Goal: Information Seeking & Learning: Learn about a topic

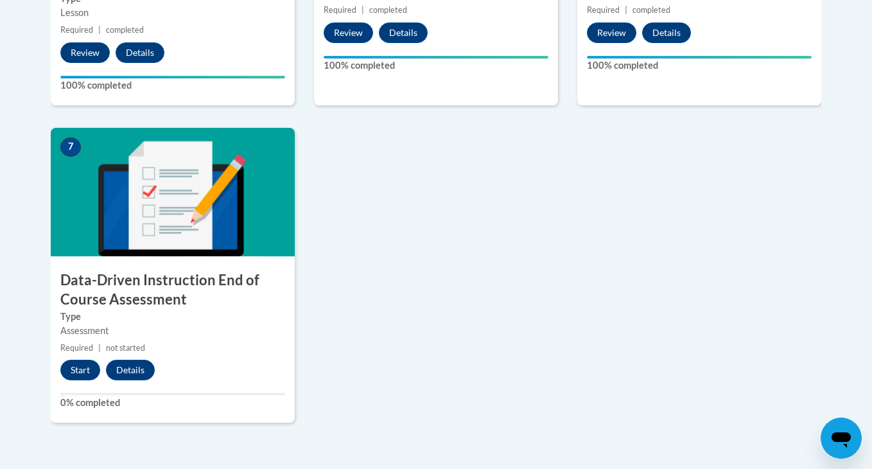
scroll to position [963, 0]
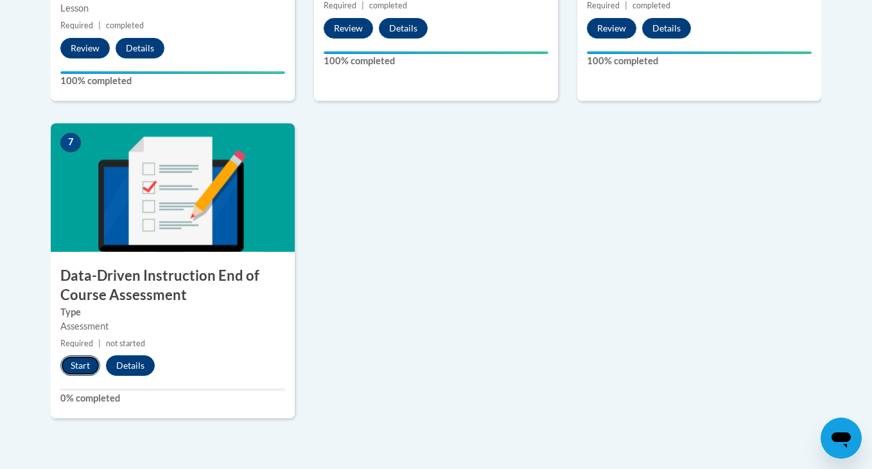
click at [75, 359] on button "Start" at bounding box center [80, 365] width 40 height 21
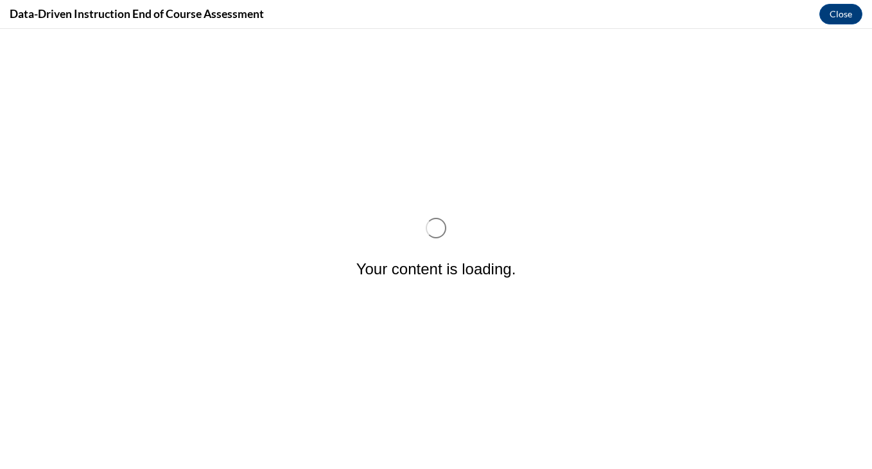
scroll to position [0, 0]
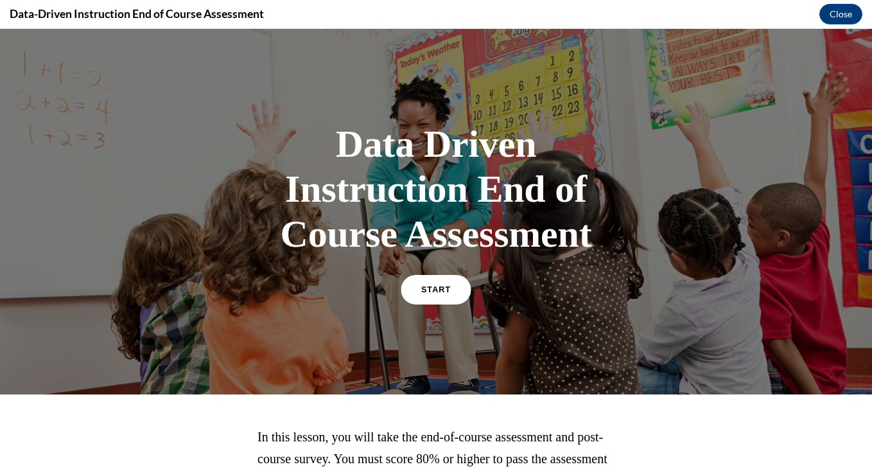
click at [446, 290] on span "START" at bounding box center [436, 290] width 30 height 10
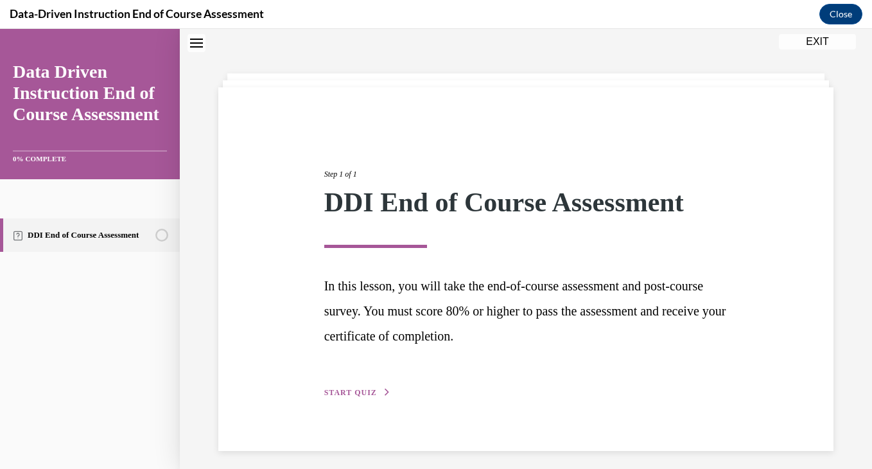
scroll to position [48, 0]
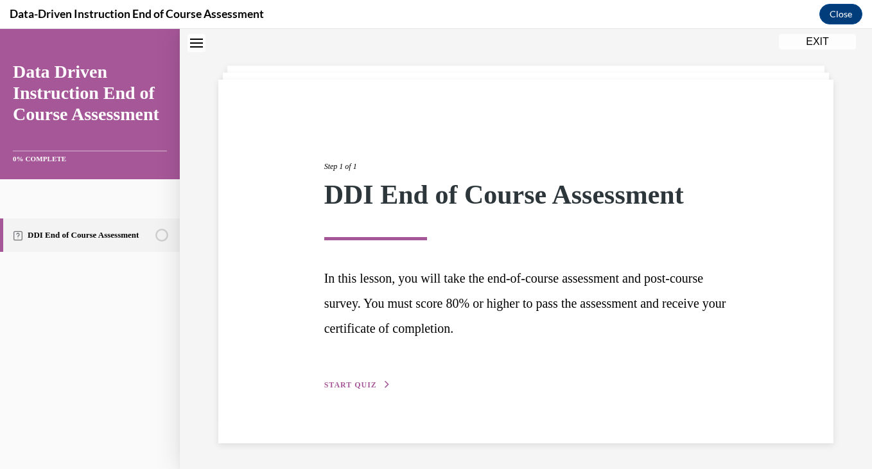
click at [373, 388] on span "START QUIZ" at bounding box center [350, 384] width 53 height 9
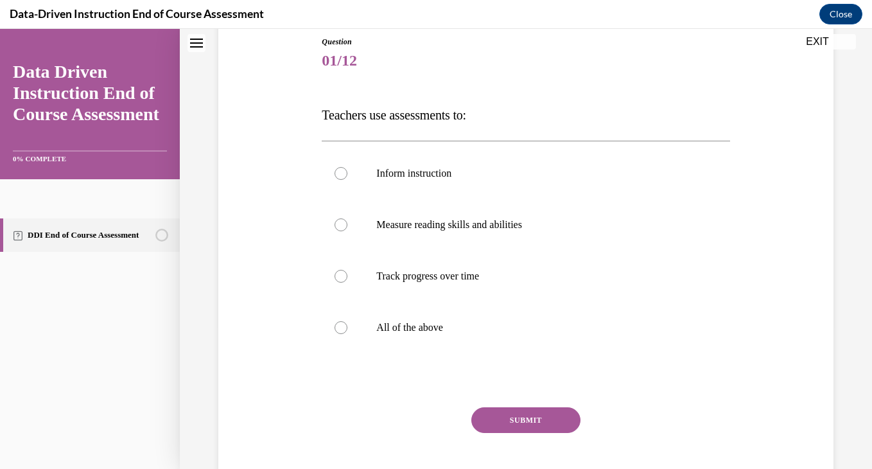
scroll to position [144, 0]
click at [426, 325] on p "All of the above" at bounding box center [536, 326] width 321 height 13
click at [347, 325] on input "All of the above" at bounding box center [340, 326] width 13 height 13
radio input "true"
click at [490, 420] on button "SUBMIT" at bounding box center [525, 419] width 109 height 26
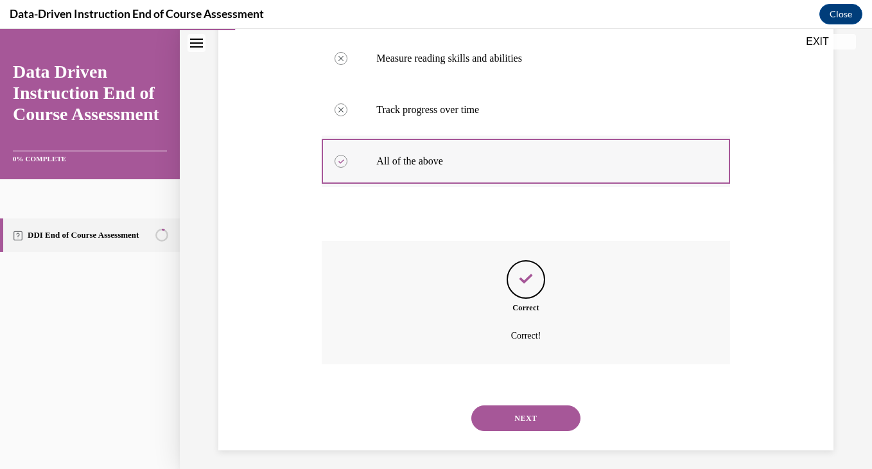
scroll to position [316, 0]
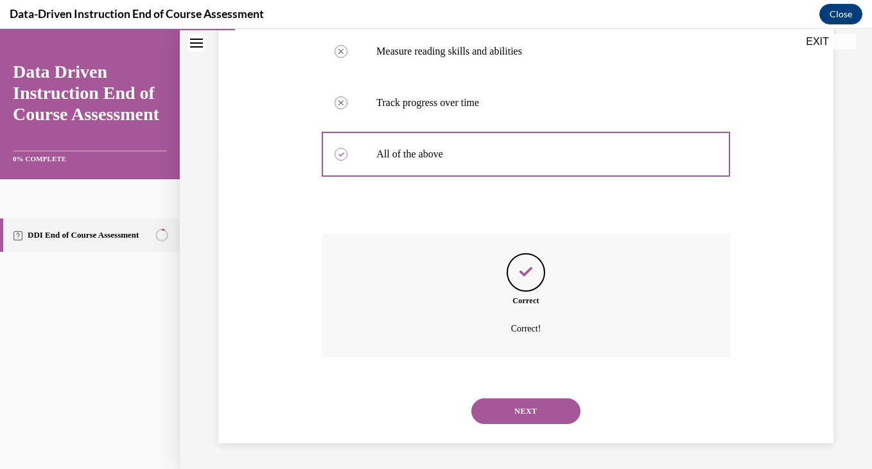
click at [520, 409] on button "NEXT" at bounding box center [525, 411] width 109 height 26
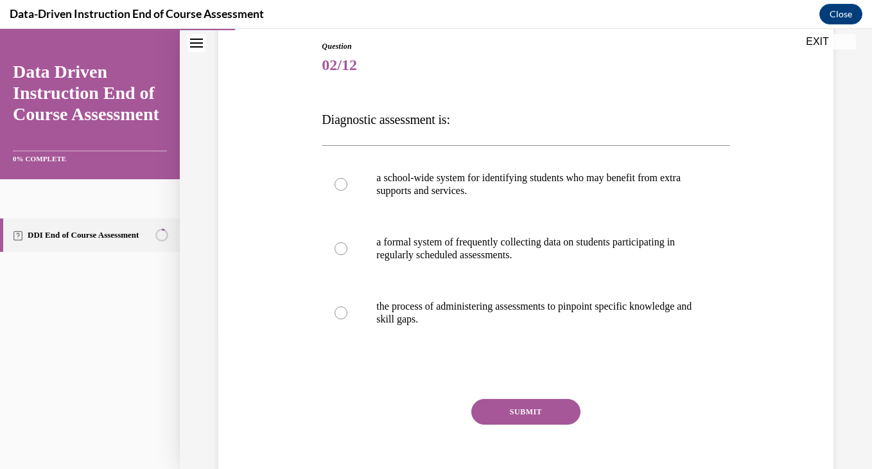
scroll to position [147, 0]
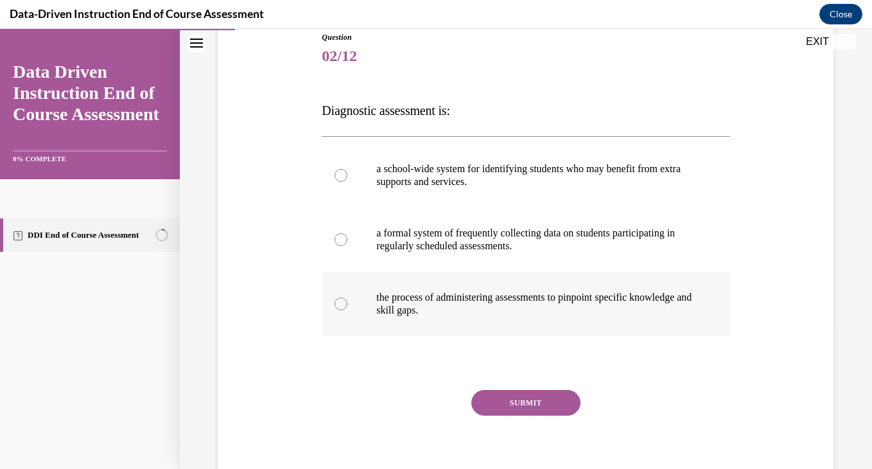
click at [407, 285] on label "the process of administering assessments to pinpoint specific knowledge and ski…" at bounding box center [526, 304] width 408 height 64
click at [347, 297] on input "the process of administering assessments to pinpoint specific knowledge and ski…" at bounding box center [340, 303] width 13 height 13
radio input "true"
click at [497, 390] on button "SUBMIT" at bounding box center [525, 403] width 109 height 26
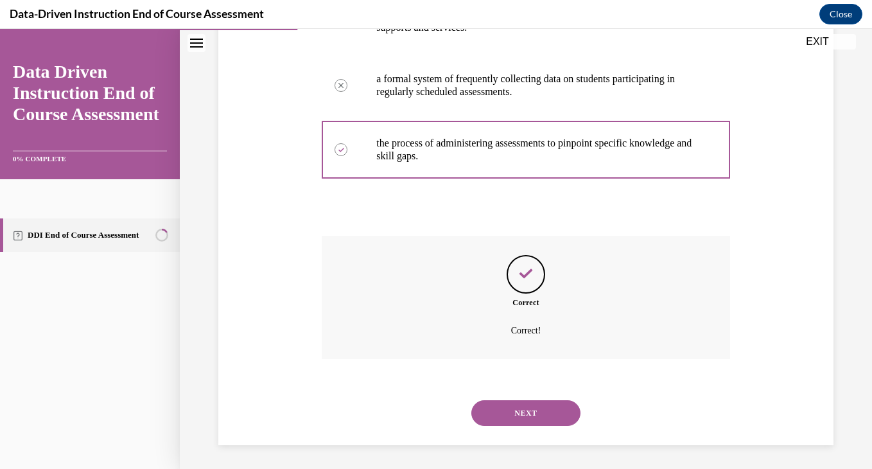
scroll to position [303, 0]
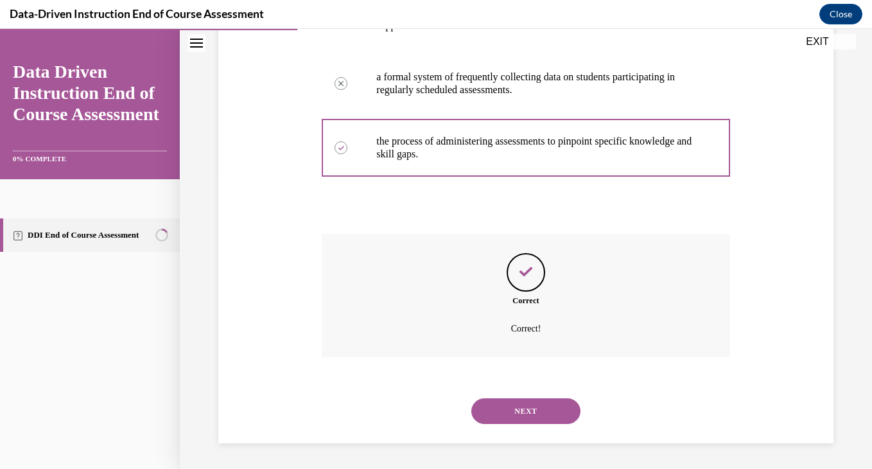
click at [510, 414] on button "NEXT" at bounding box center [525, 411] width 109 height 26
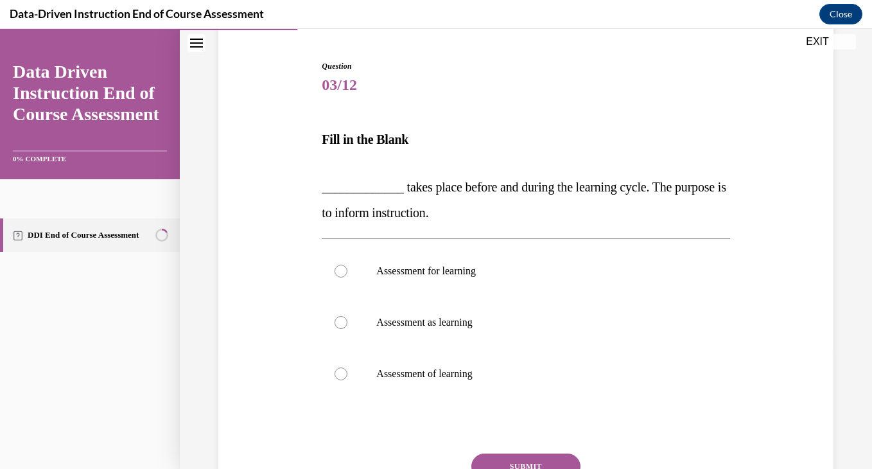
scroll to position [135, 0]
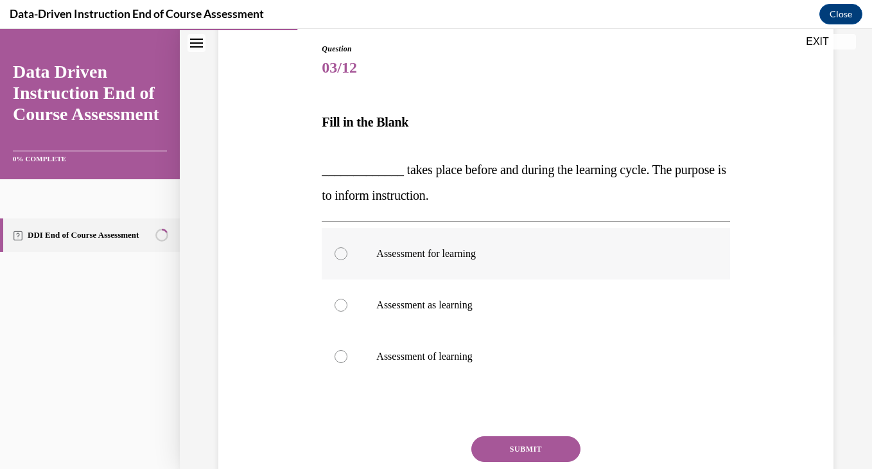
click at [456, 251] on p "Assessment for learning" at bounding box center [536, 253] width 321 height 13
click at [347, 251] on input "Assessment for learning" at bounding box center [340, 253] width 13 height 13
radio input "true"
click at [499, 448] on button "SUBMIT" at bounding box center [525, 449] width 109 height 26
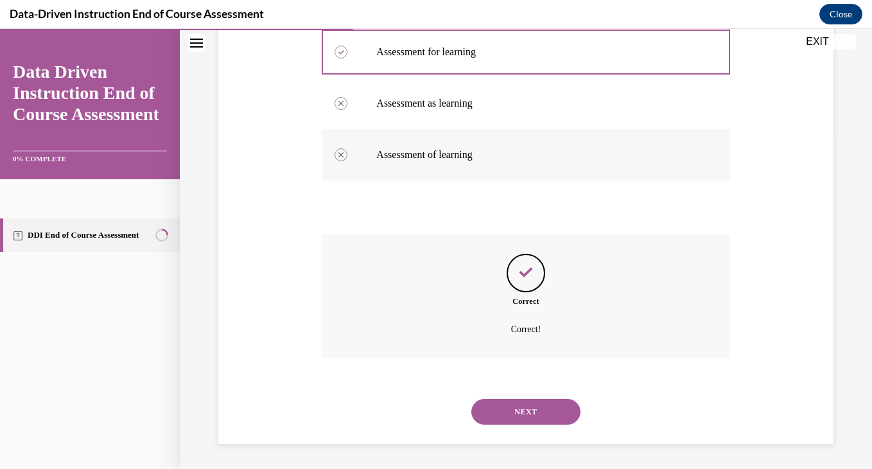
scroll to position [338, 0]
click at [497, 417] on button "NEXT" at bounding box center [525, 411] width 109 height 26
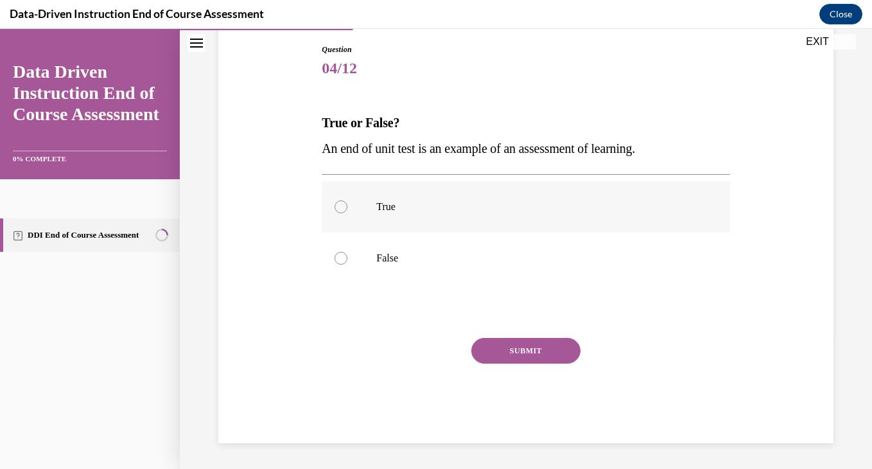
click at [381, 204] on p "True" at bounding box center [536, 206] width 321 height 13
click at [347, 204] on input "True" at bounding box center [340, 206] width 13 height 13
radio input "true"
click at [480, 351] on button "SUBMIT" at bounding box center [525, 351] width 109 height 26
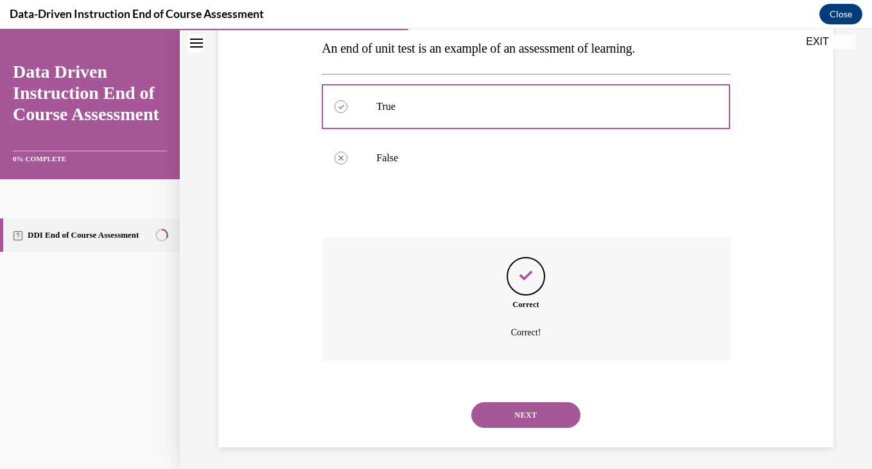
scroll to position [239, 0]
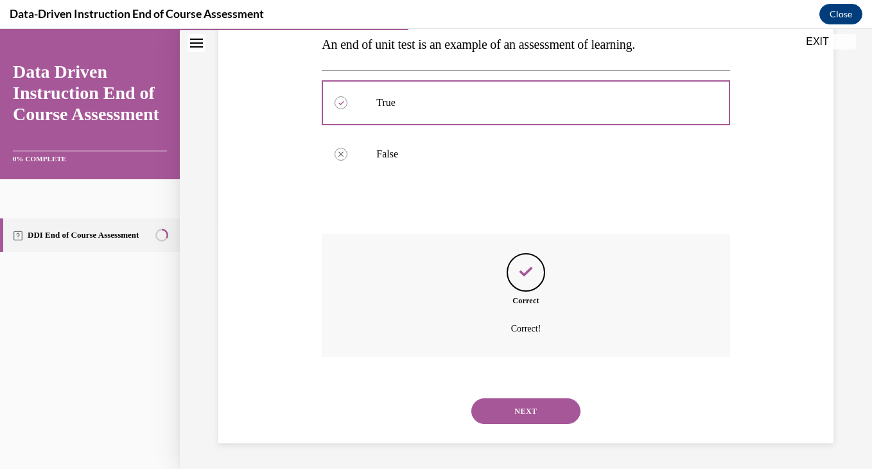
click at [517, 419] on button "NEXT" at bounding box center [525, 411] width 109 height 26
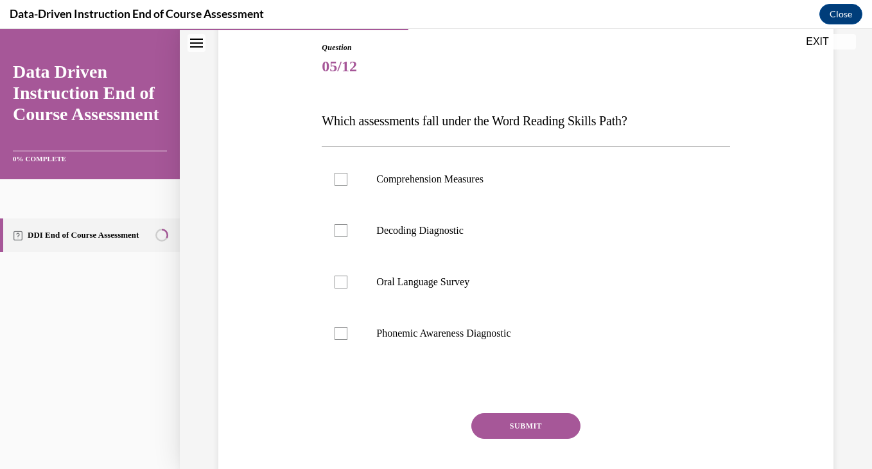
scroll to position [139, 0]
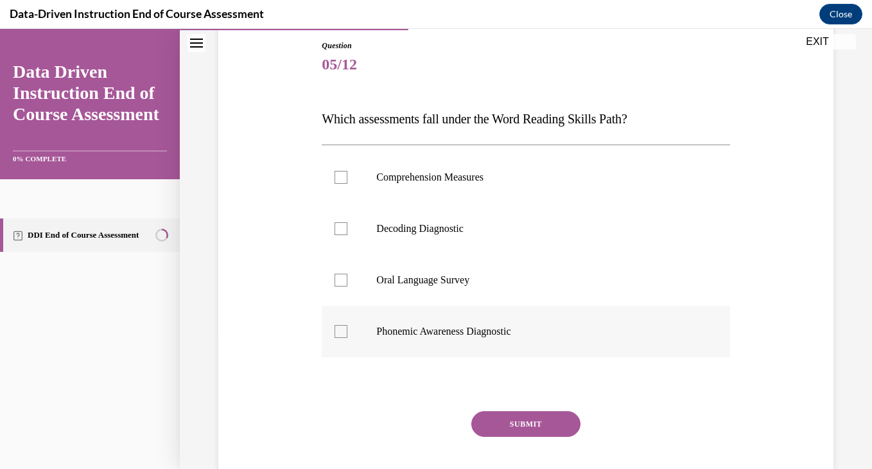
click at [340, 329] on div at bounding box center [340, 331] width 13 height 13
click at [340, 329] on input "Phonemic Awareness Diagnostic" at bounding box center [340, 331] width 13 height 13
checkbox input "true"
click at [342, 223] on div at bounding box center [340, 228] width 13 height 13
click at [342, 223] on input "Decoding Diagnostic" at bounding box center [340, 228] width 13 height 13
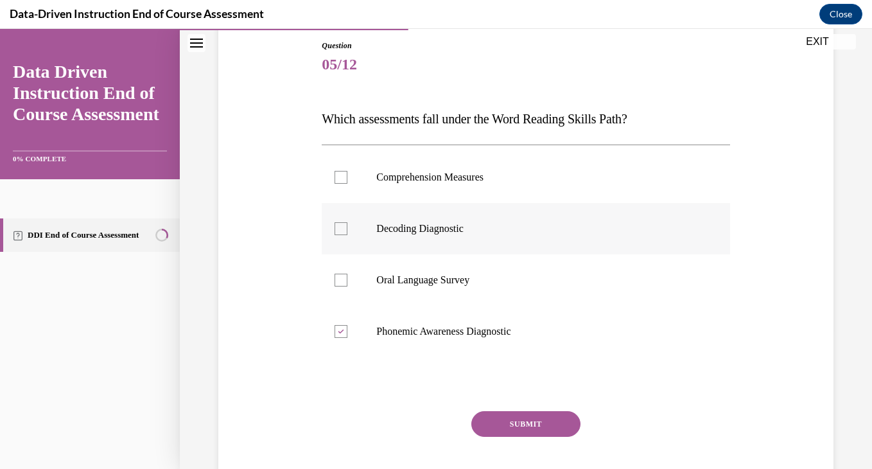
checkbox input "true"
click at [332, 171] on label "Comprehension Measures" at bounding box center [526, 177] width 408 height 51
click at [334, 171] on input "Comprehension Measures" at bounding box center [340, 177] width 13 height 13
checkbox input "true"
click at [480, 422] on button "SUBMIT" at bounding box center [525, 424] width 109 height 26
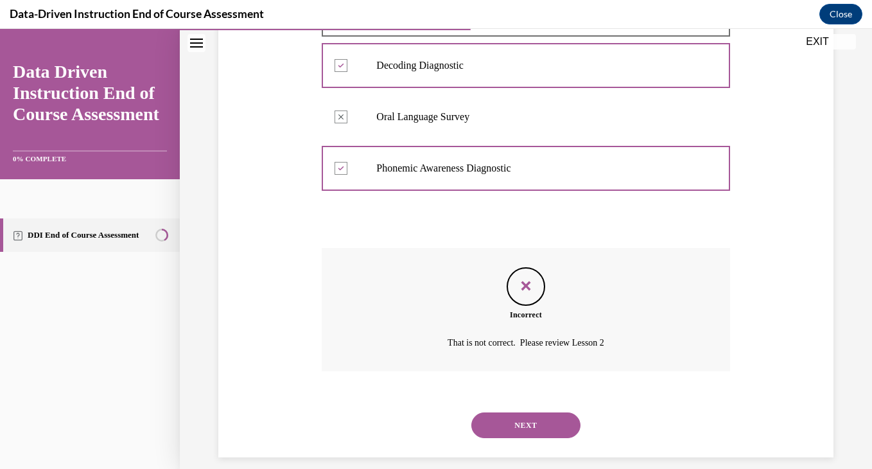
scroll to position [316, 0]
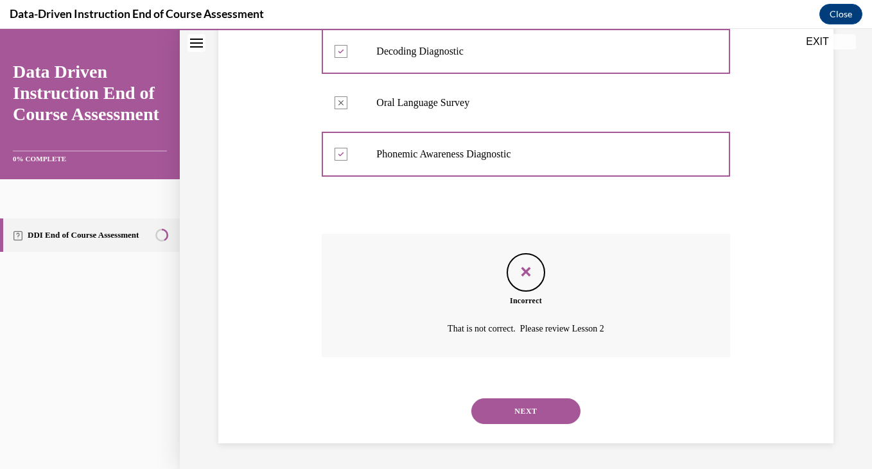
click at [496, 416] on button "NEXT" at bounding box center [525, 411] width 109 height 26
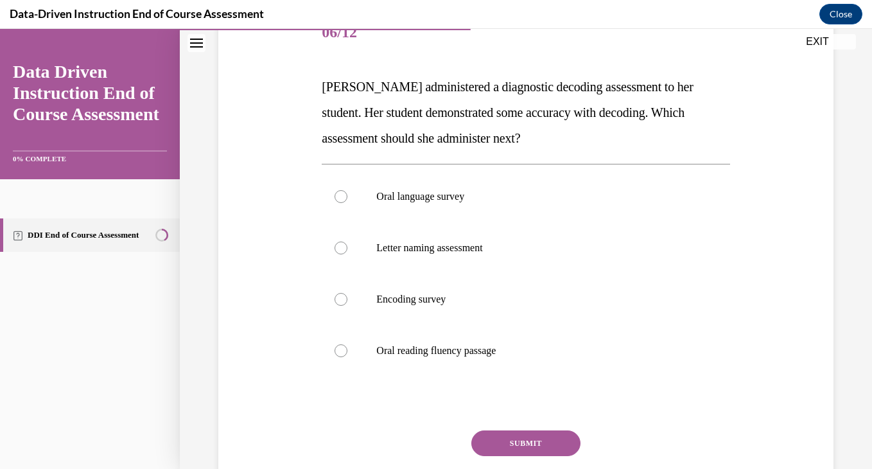
scroll to position [174, 0]
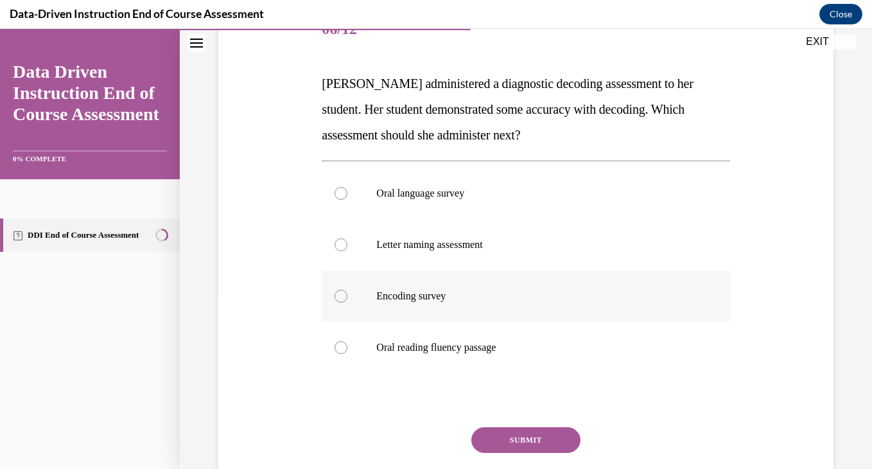
click at [417, 294] on p "Encoding survey" at bounding box center [536, 296] width 321 height 13
click at [347, 294] on input "Encoding survey" at bounding box center [340, 296] width 13 height 13
radio input "true"
click at [495, 427] on button "SUBMIT" at bounding box center [525, 440] width 109 height 26
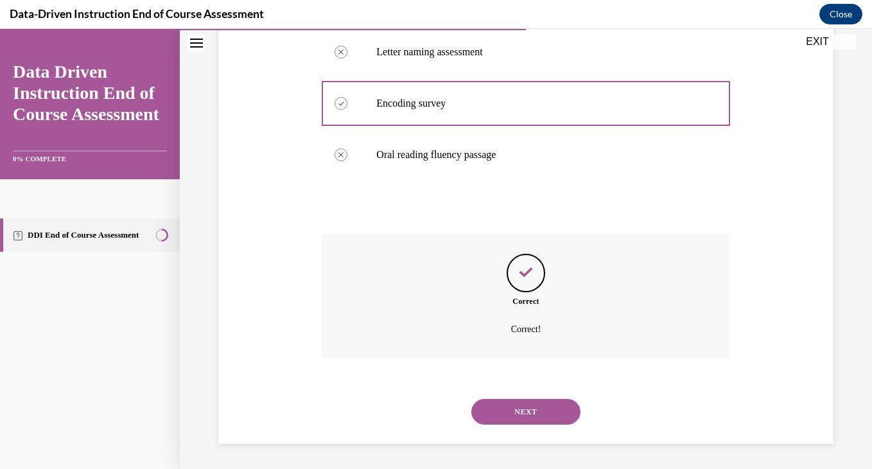
scroll to position [367, 0]
click at [502, 417] on button "NEXT" at bounding box center [525, 411] width 109 height 26
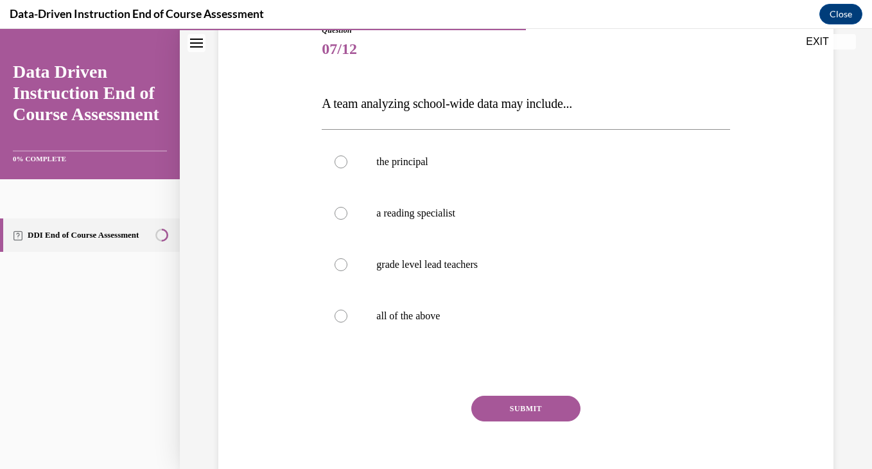
scroll to position [160, 0]
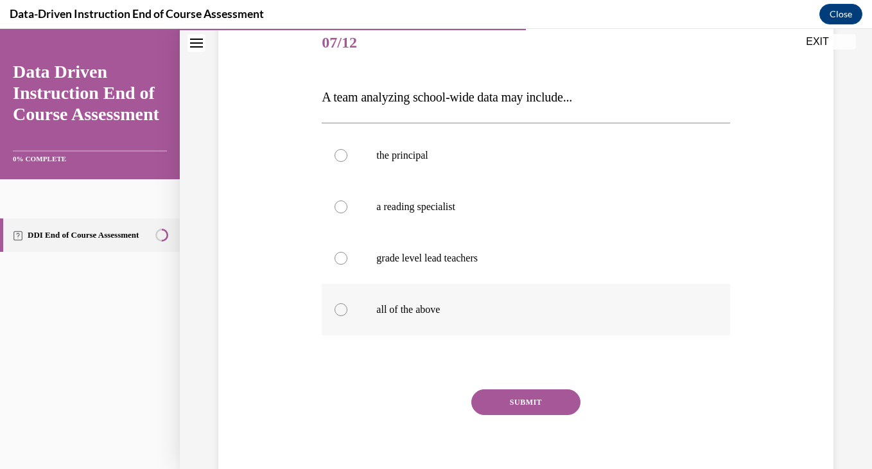
click at [336, 300] on label "all of the above" at bounding box center [526, 309] width 408 height 51
click at [336, 303] on input "all of the above" at bounding box center [340, 309] width 13 height 13
radio input "true"
click at [491, 402] on button "SUBMIT" at bounding box center [525, 402] width 109 height 26
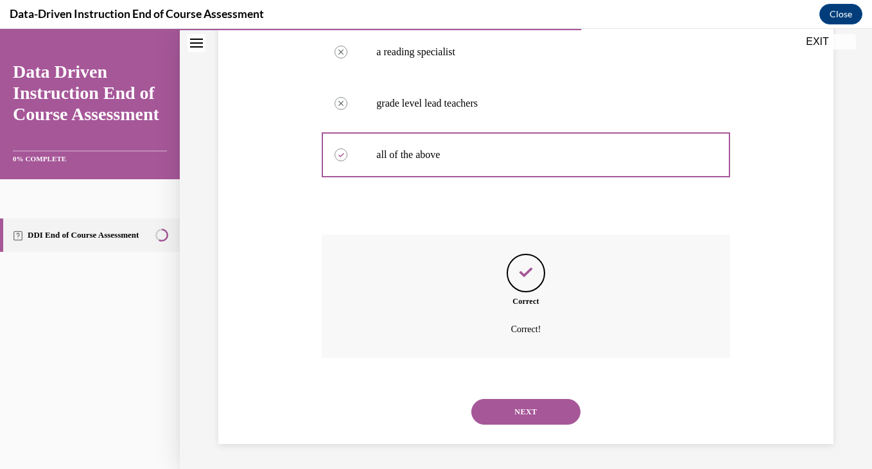
scroll to position [316, 0]
click at [498, 404] on button "NEXT" at bounding box center [525, 411] width 109 height 26
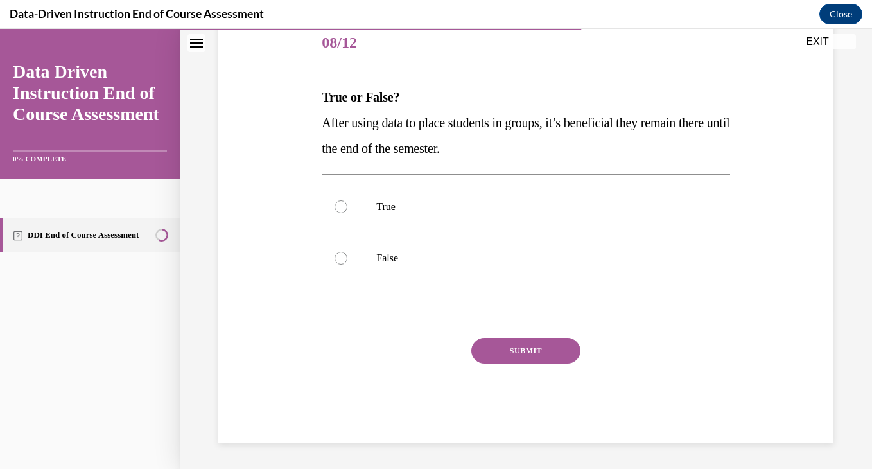
scroll to position [143, 0]
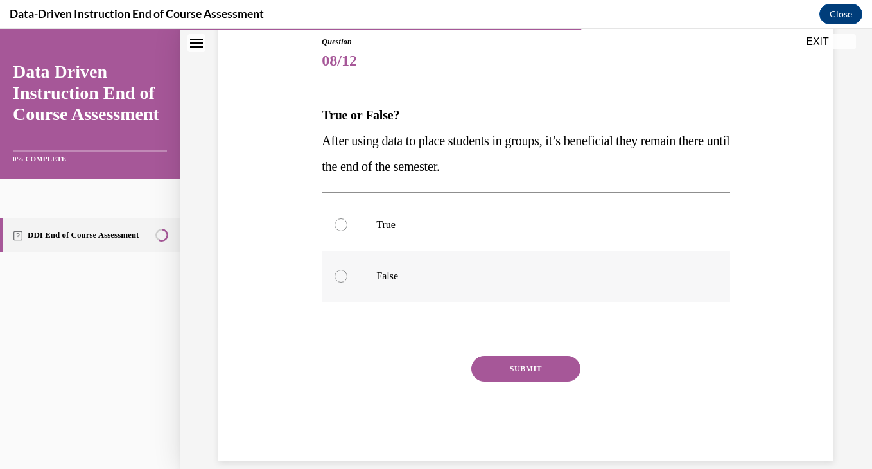
click at [362, 275] on label "False" at bounding box center [526, 275] width 408 height 51
click at [347, 275] on input "False" at bounding box center [340, 276] width 13 height 13
radio input "true"
click at [490, 368] on button "SUBMIT" at bounding box center [525, 369] width 109 height 26
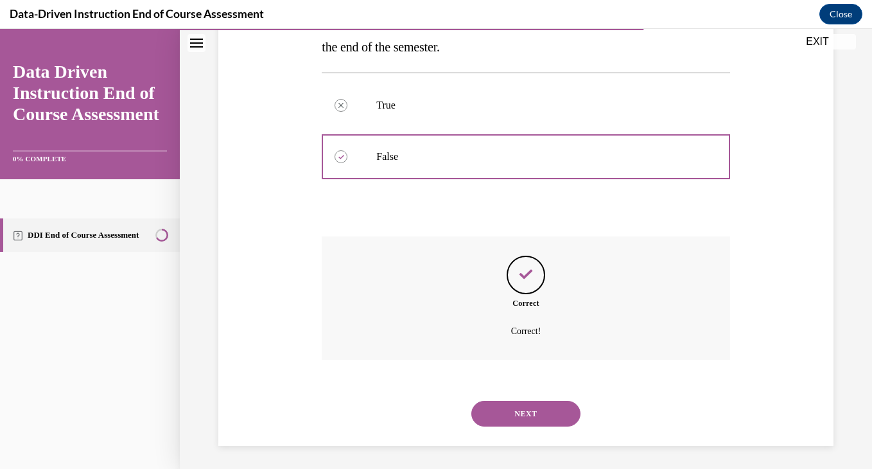
scroll to position [264, 0]
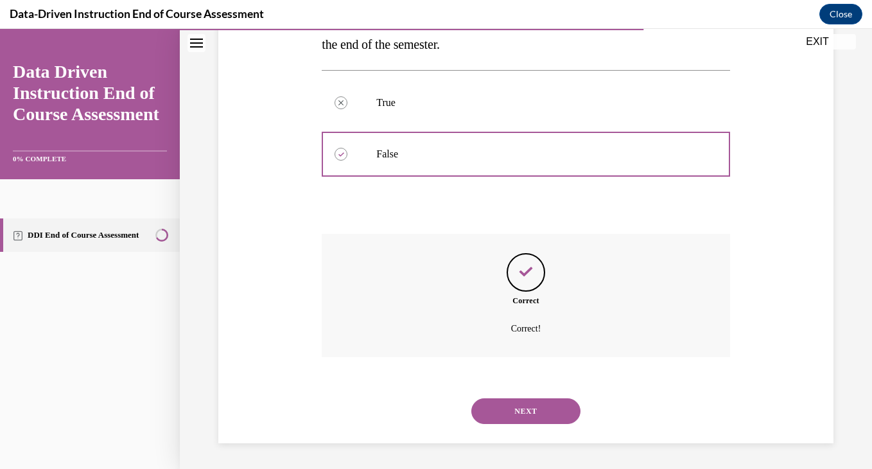
click at [503, 412] on button "NEXT" at bounding box center [525, 411] width 109 height 26
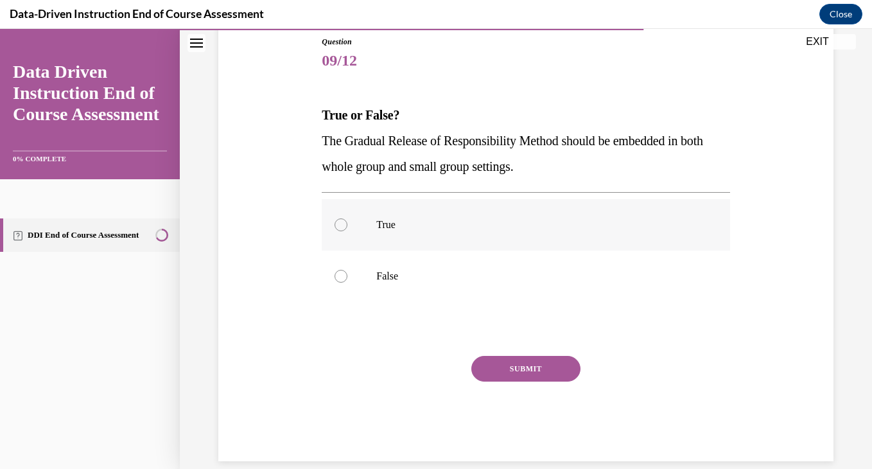
click at [405, 231] on label "True" at bounding box center [526, 224] width 408 height 51
click at [347, 231] on input "True" at bounding box center [340, 224] width 13 height 13
radio input "true"
click at [483, 373] on button "SUBMIT" at bounding box center [525, 369] width 109 height 26
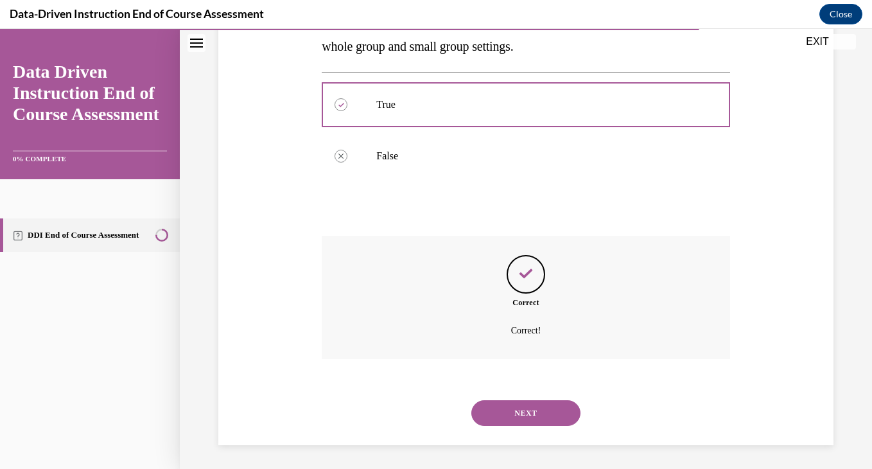
scroll to position [264, 0]
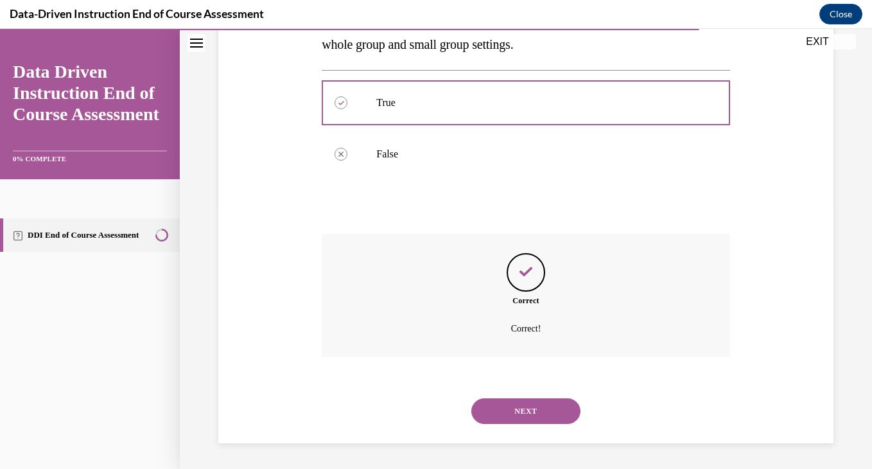
click at [499, 409] on button "NEXT" at bounding box center [525, 411] width 109 height 26
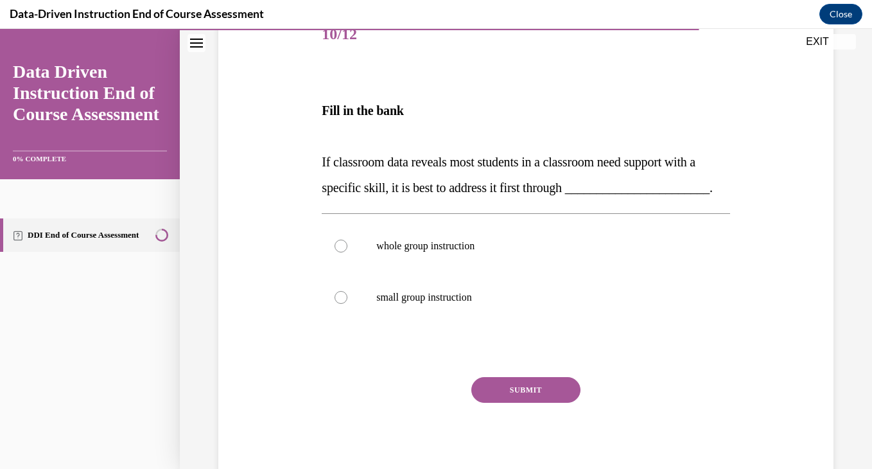
scroll to position [172, 0]
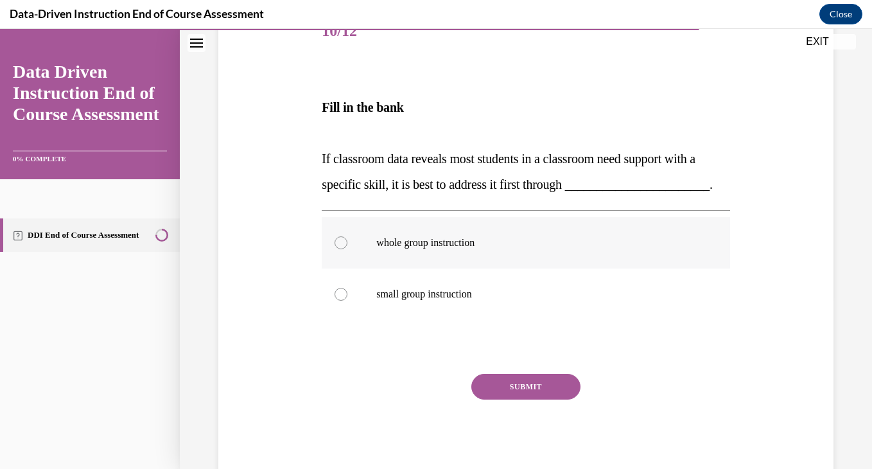
click at [424, 255] on label "whole group instruction" at bounding box center [526, 242] width 408 height 51
click at [347, 249] on input "whole group instruction" at bounding box center [340, 242] width 13 height 13
radio input "true"
click at [481, 381] on button "SUBMIT" at bounding box center [525, 387] width 109 height 26
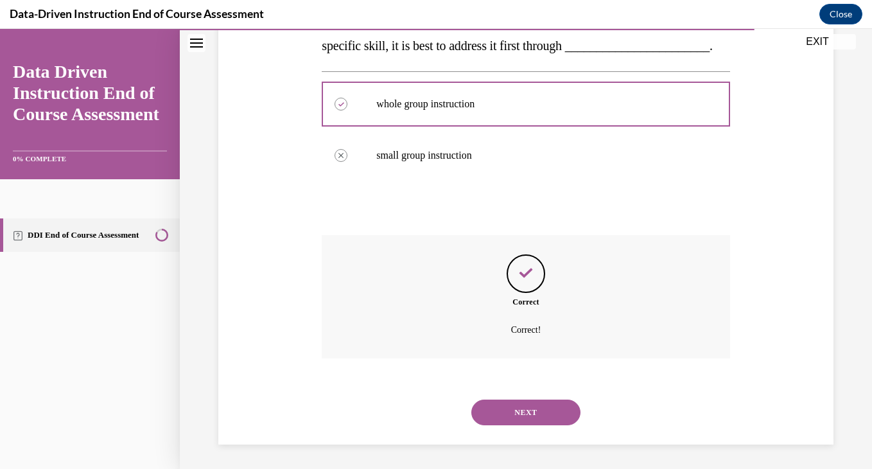
scroll to position [312, 0]
click at [495, 408] on button "NEXT" at bounding box center [525, 411] width 109 height 26
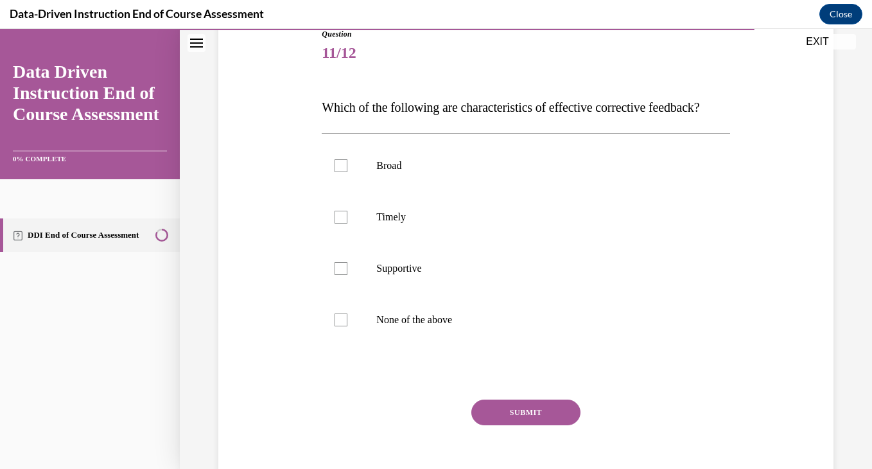
scroll to position [154, 0]
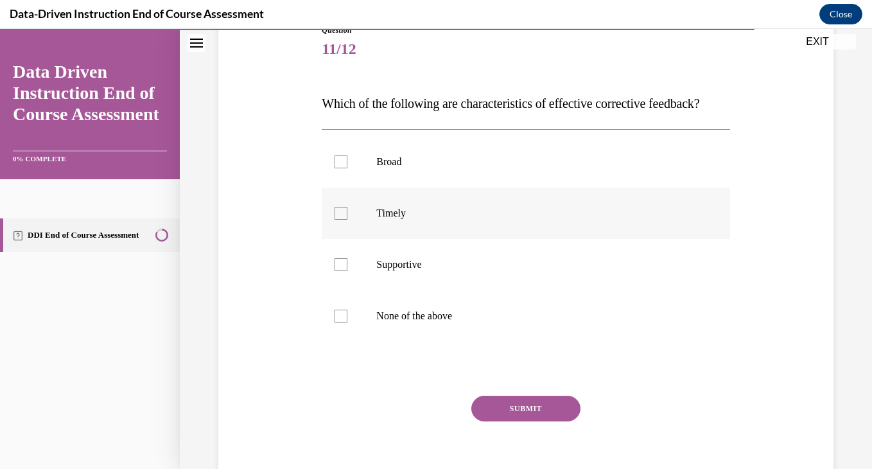
click at [342, 220] on div at bounding box center [340, 213] width 13 height 13
click at [342, 220] on input "Timely" at bounding box center [340, 213] width 13 height 13
checkbox input "true"
click at [340, 282] on label "Supportive" at bounding box center [526, 264] width 408 height 51
click at [340, 271] on input "Supportive" at bounding box center [340, 264] width 13 height 13
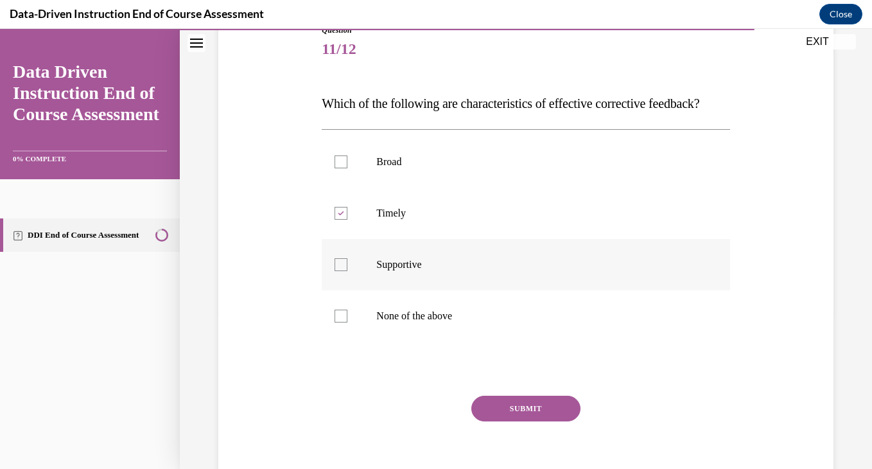
checkbox input "true"
click at [490, 421] on button "SUBMIT" at bounding box center [525, 408] width 109 height 26
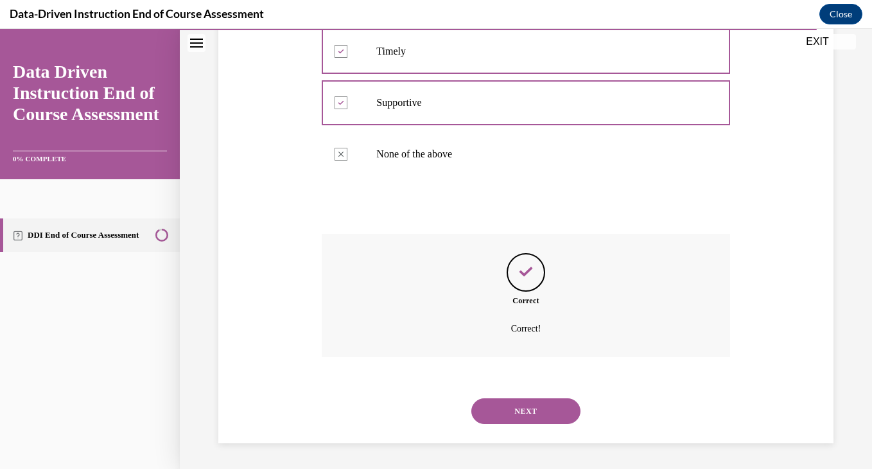
scroll to position [342, 0]
click at [511, 403] on button "NEXT" at bounding box center [525, 411] width 109 height 26
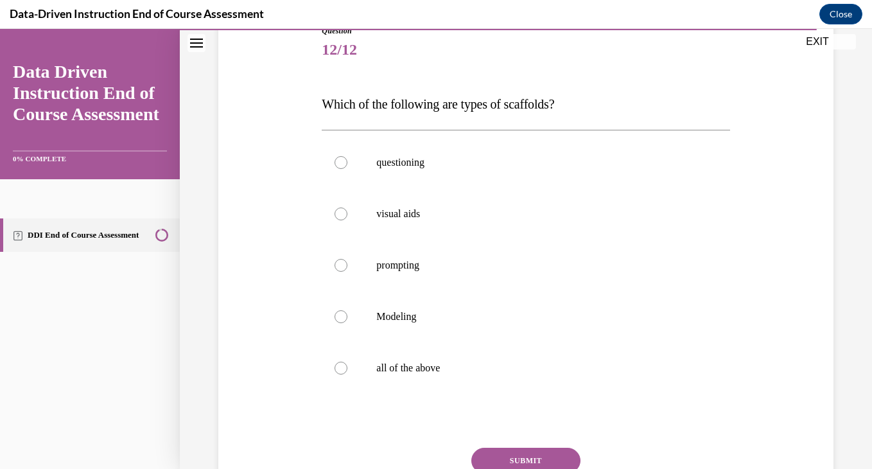
scroll to position [156, 0]
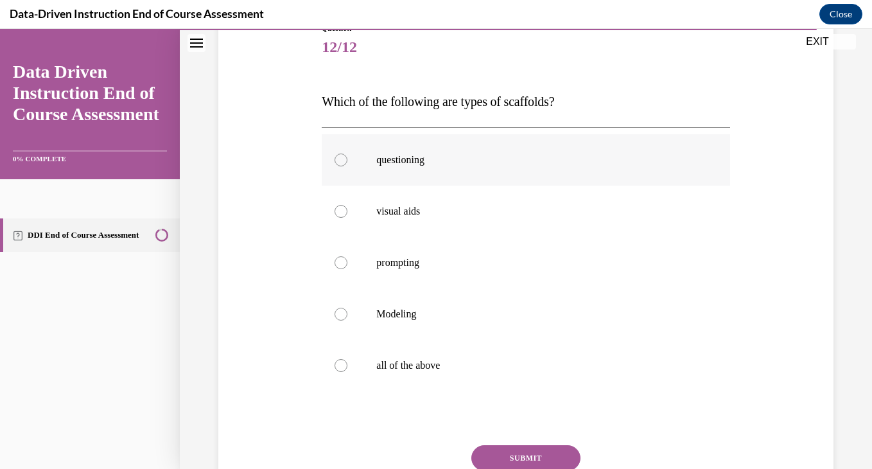
click at [338, 164] on div at bounding box center [340, 159] width 13 height 13
click at [338, 164] on input "questioning" at bounding box center [340, 159] width 13 height 13
radio input "true"
click at [340, 218] on label "visual aids" at bounding box center [526, 211] width 408 height 51
click at [340, 218] on input "visual aids" at bounding box center [340, 211] width 13 height 13
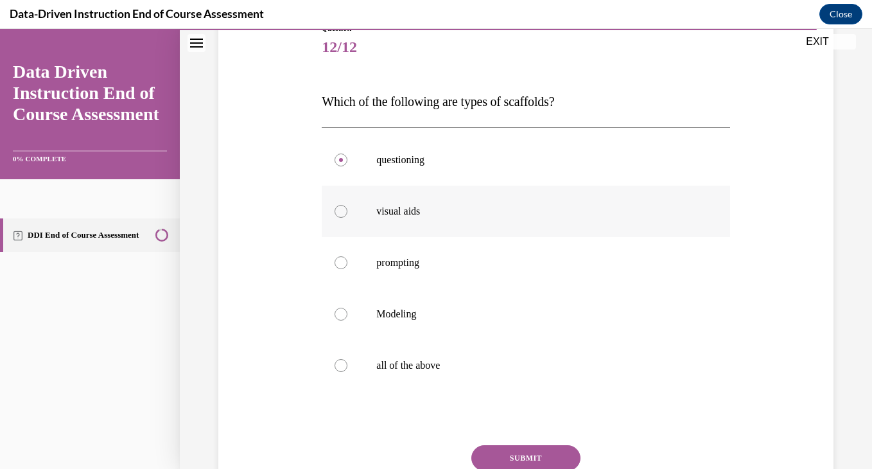
radio input "true"
click at [343, 261] on div at bounding box center [340, 262] width 13 height 13
click at [343, 261] on input "prompting" at bounding box center [340, 262] width 13 height 13
radio input "true"
click at [357, 369] on label "all of the above" at bounding box center [526, 365] width 408 height 51
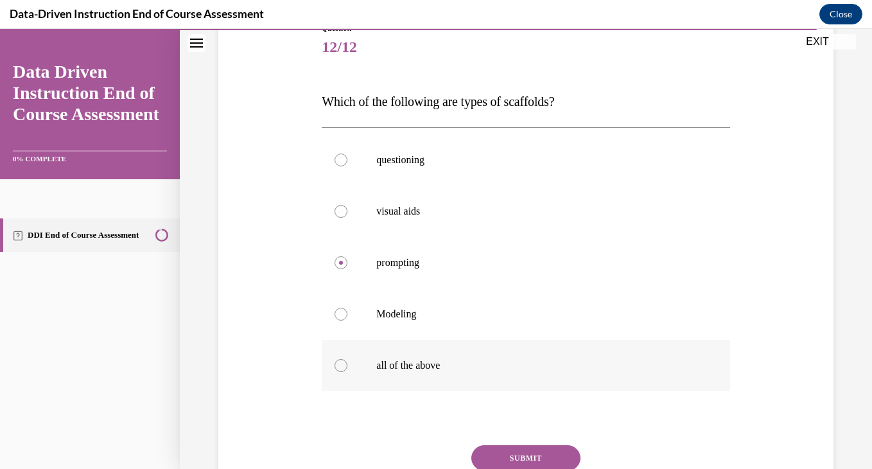
click at [347, 369] on input "all of the above" at bounding box center [340, 365] width 13 height 13
radio input "true"
click at [498, 447] on button "SUBMIT" at bounding box center [525, 458] width 109 height 26
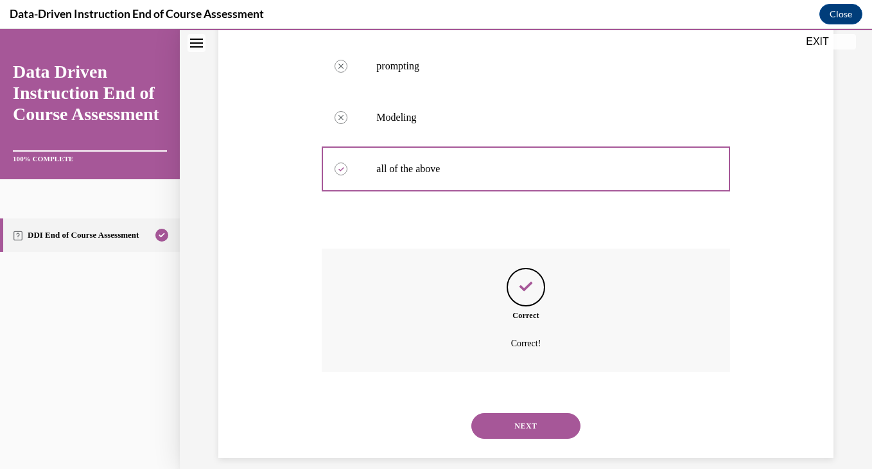
scroll to position [367, 0]
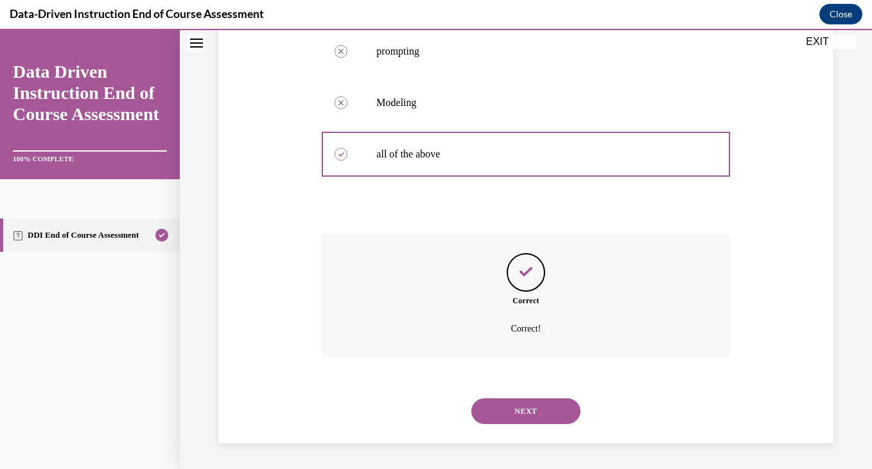
click at [511, 420] on button "NEXT" at bounding box center [525, 411] width 109 height 26
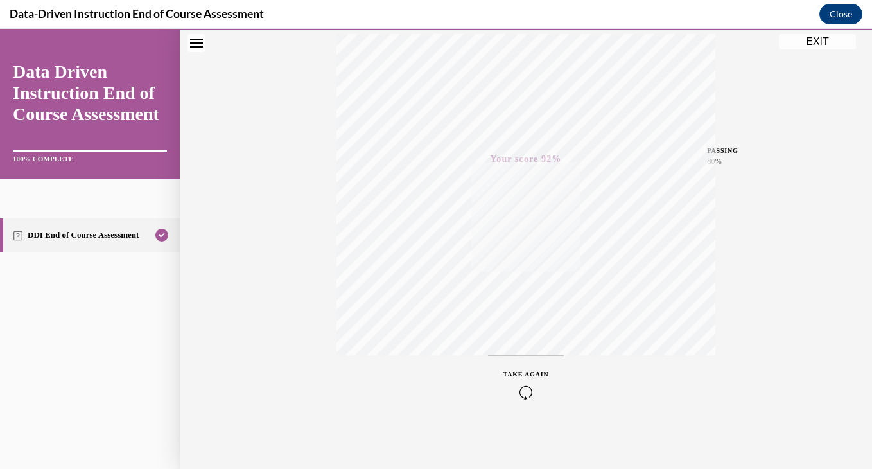
scroll to position [218, 0]
click at [785, 49] on button "EXIT" at bounding box center [817, 41] width 77 height 15
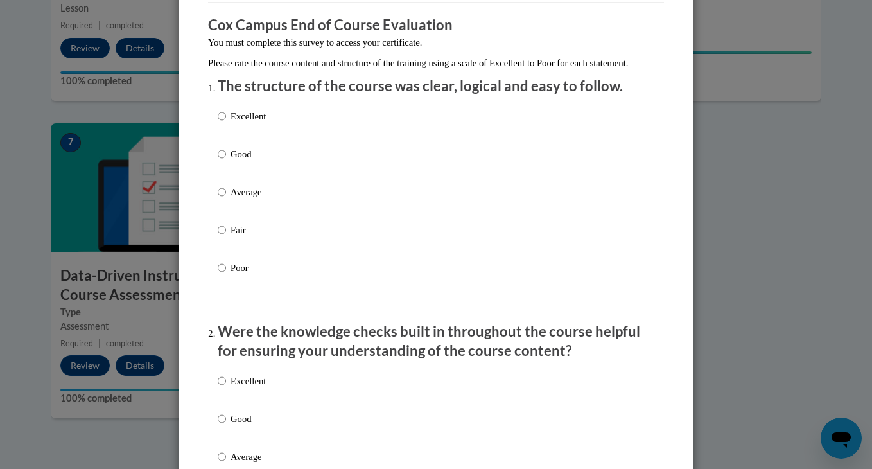
scroll to position [114, 0]
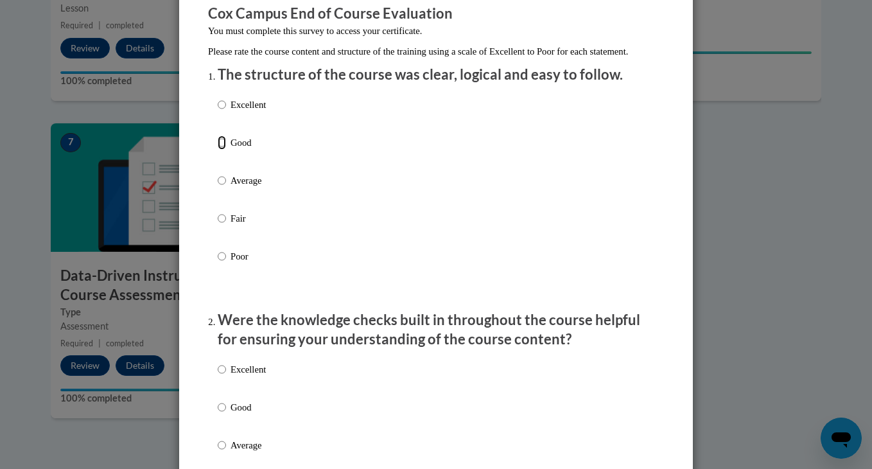
click at [220, 150] on input "Good" at bounding box center [222, 142] width 8 height 14
radio input "true"
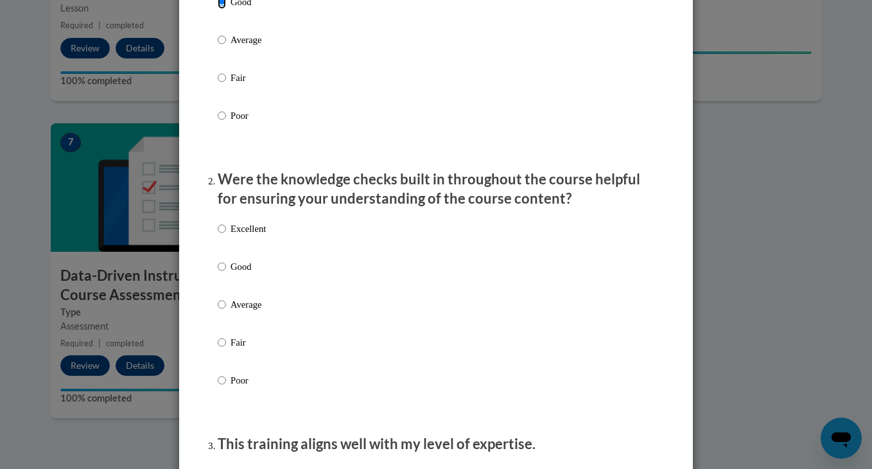
scroll to position [305, 0]
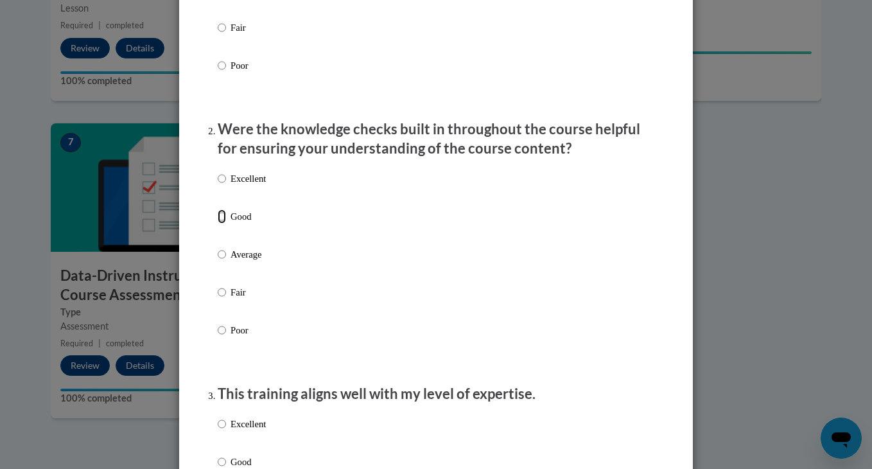
click at [224, 223] on input "Good" at bounding box center [222, 216] width 8 height 14
radio input "true"
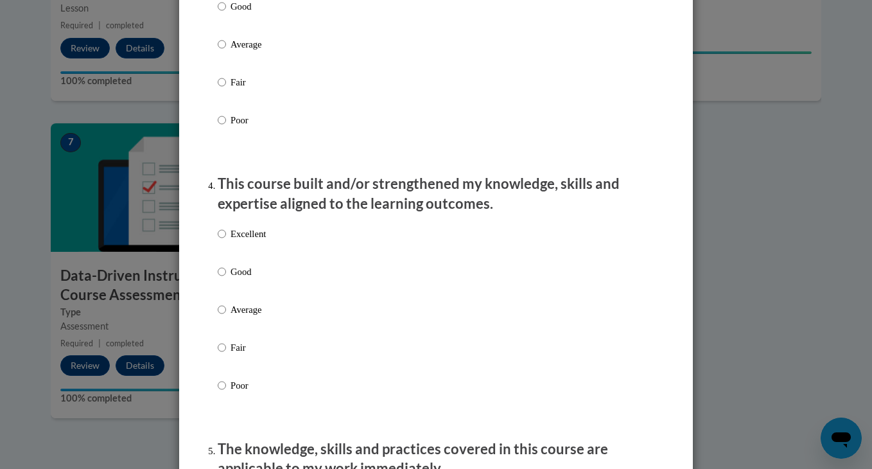
scroll to position [742, 0]
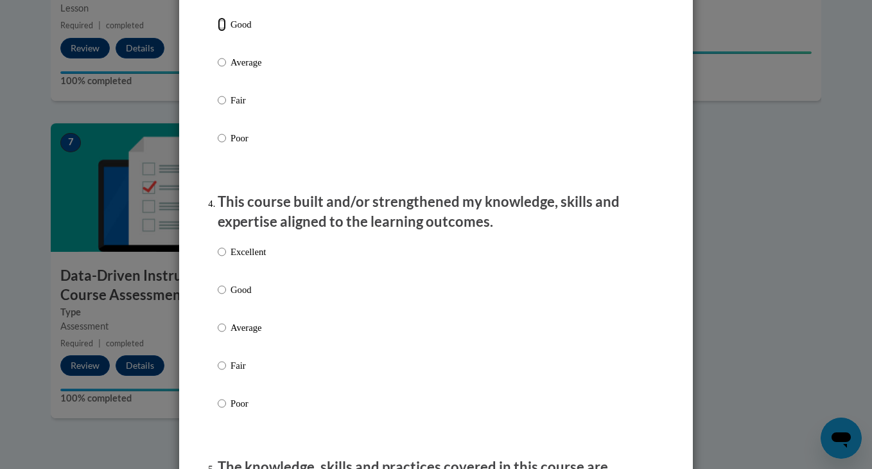
click at [223, 31] on input "Good" at bounding box center [222, 24] width 8 height 14
radio input "true"
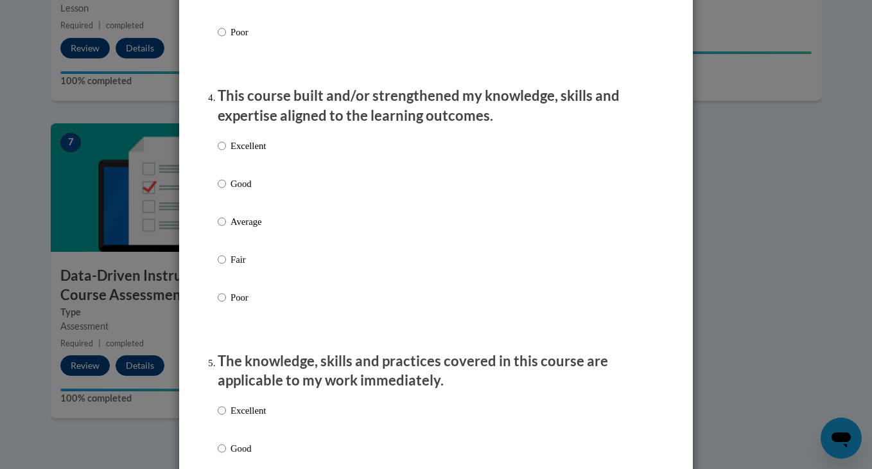
scroll to position [872, 0]
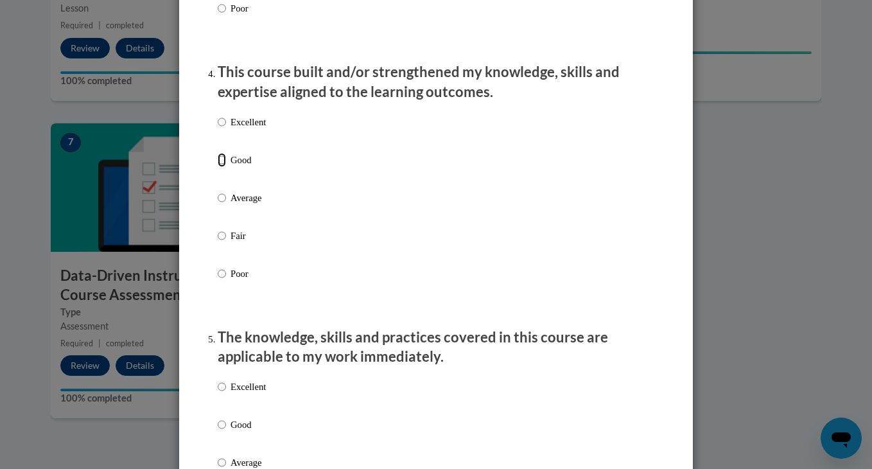
click at [221, 167] on input "Good" at bounding box center [222, 160] width 8 height 14
radio input "true"
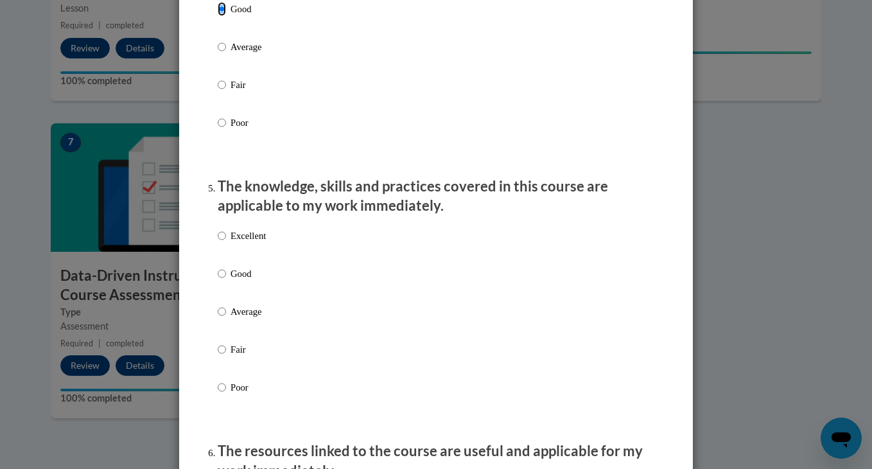
scroll to position [1060, 0]
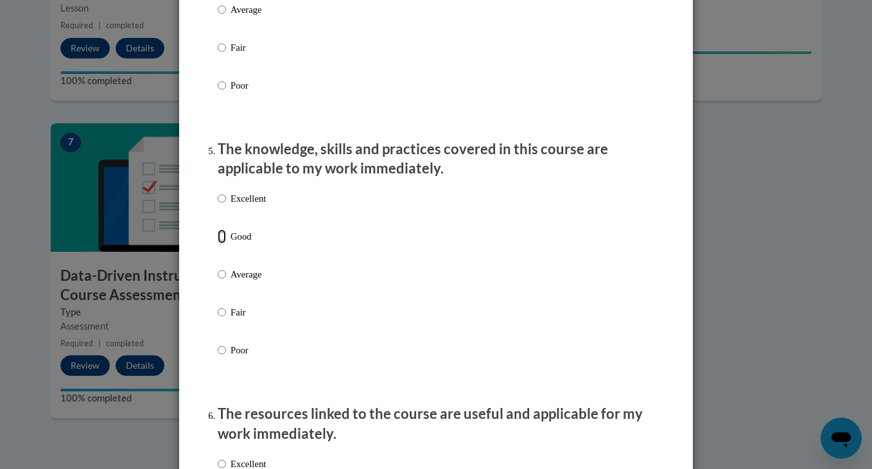
click at [225, 243] on input "Good" at bounding box center [222, 236] width 8 height 14
radio input "true"
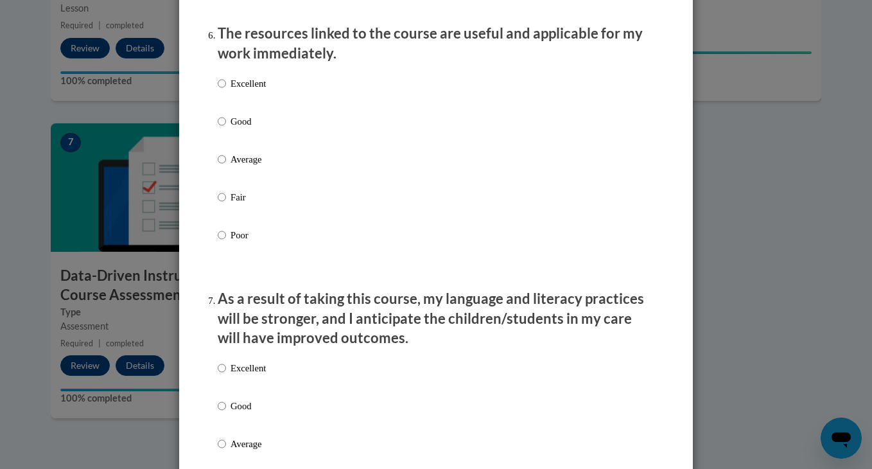
scroll to position [1457, 0]
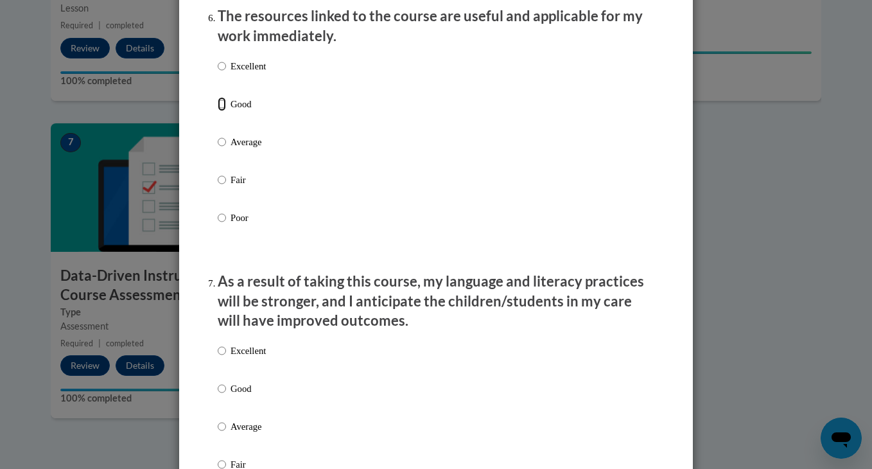
click at [221, 111] on input "Good" at bounding box center [222, 104] width 8 height 14
radio input "true"
click at [251, 395] on p "Good" at bounding box center [247, 388] width 35 height 14
click at [226, 395] on input "Good" at bounding box center [222, 388] width 8 height 14
radio input "true"
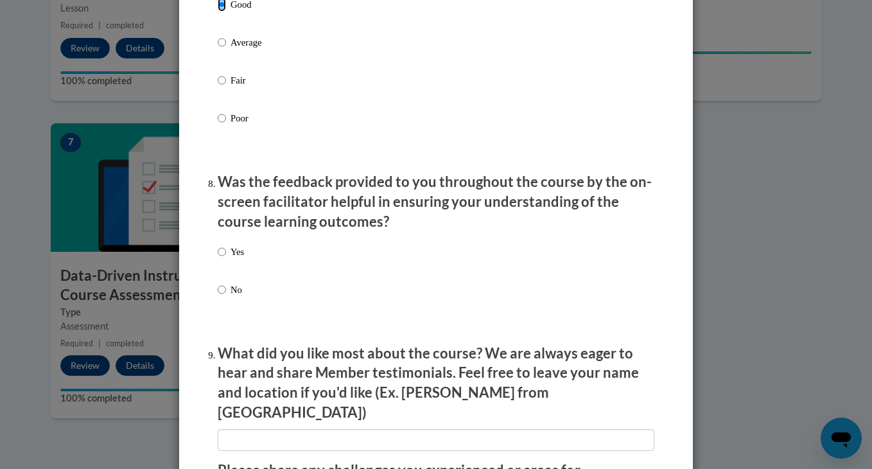
scroll to position [1857, 0]
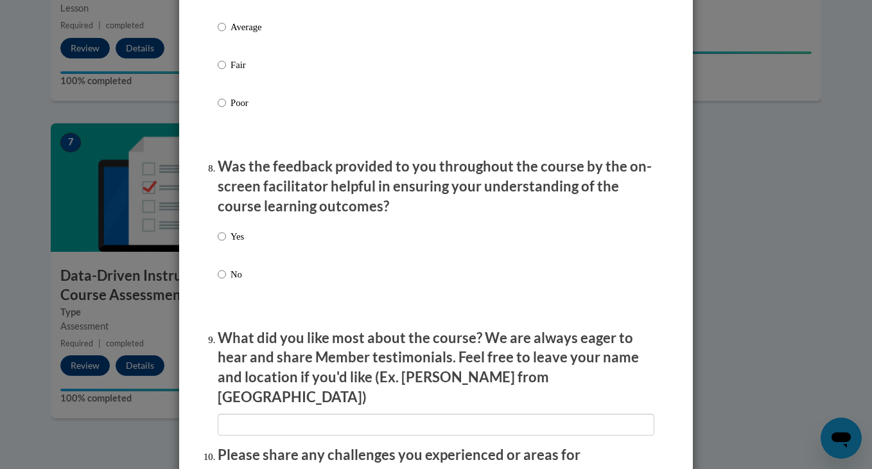
click at [230, 259] on label "Yes" at bounding box center [231, 246] width 26 height 35
click at [226, 243] on input "Yes" at bounding box center [222, 236] width 8 height 14
radio input "true"
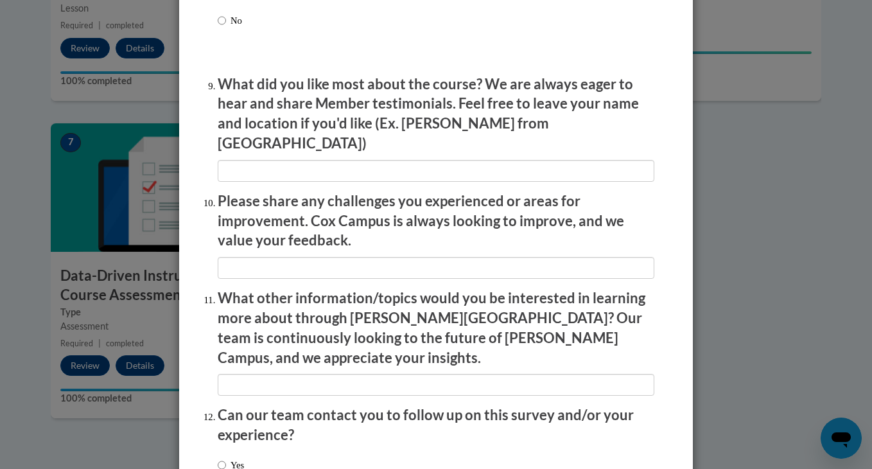
scroll to position [2169, 0]
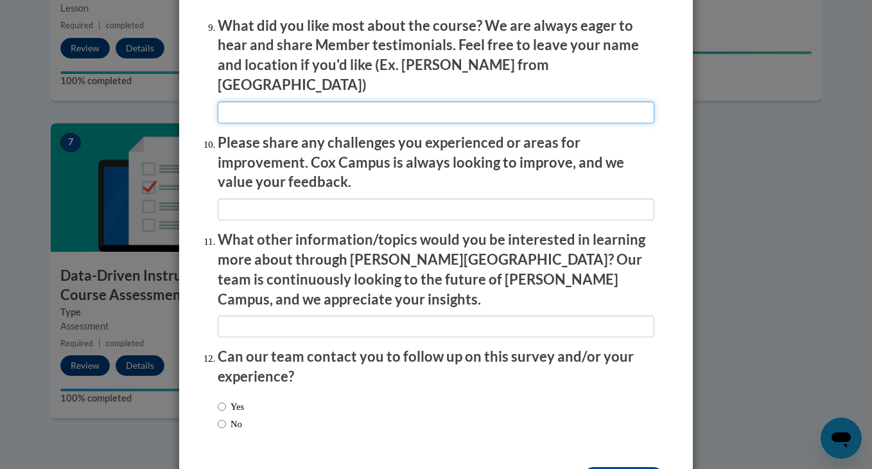
click at [266, 108] on input "textbox" at bounding box center [436, 112] width 437 height 22
type input "learning new information"
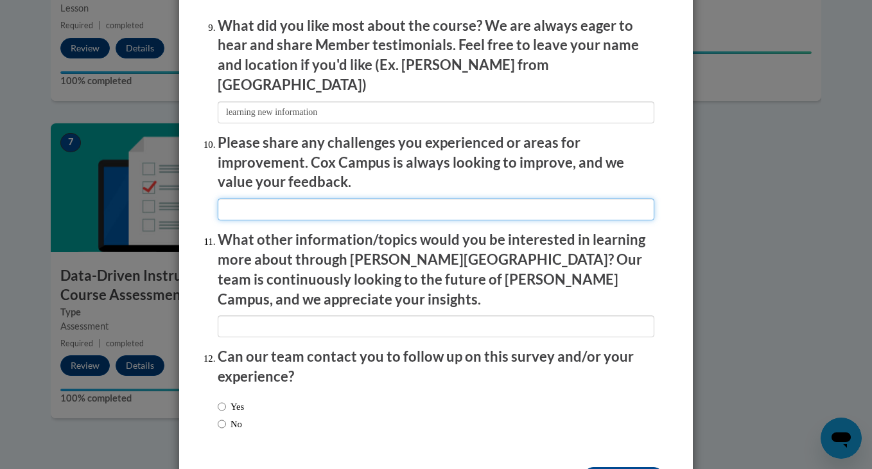
click at [248, 198] on input "textbox" at bounding box center [436, 209] width 437 height 22
type input "n/a"
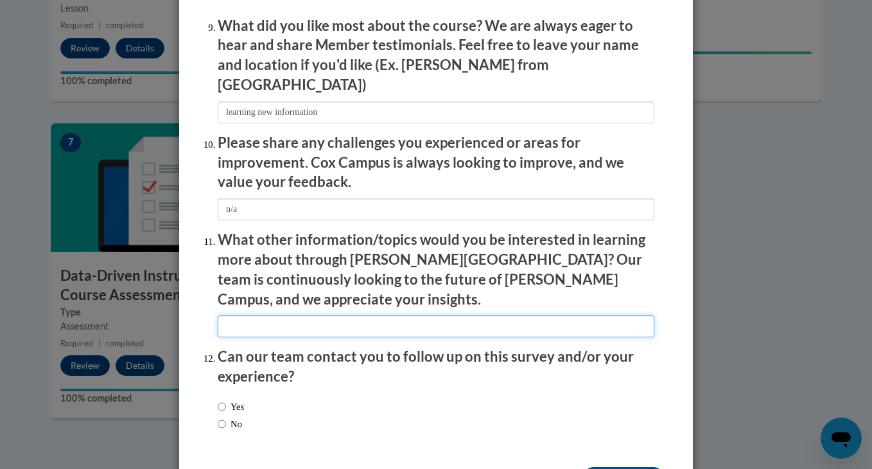
click at [292, 315] on input "textbox" at bounding box center [436, 326] width 437 height 22
type input "n/a"
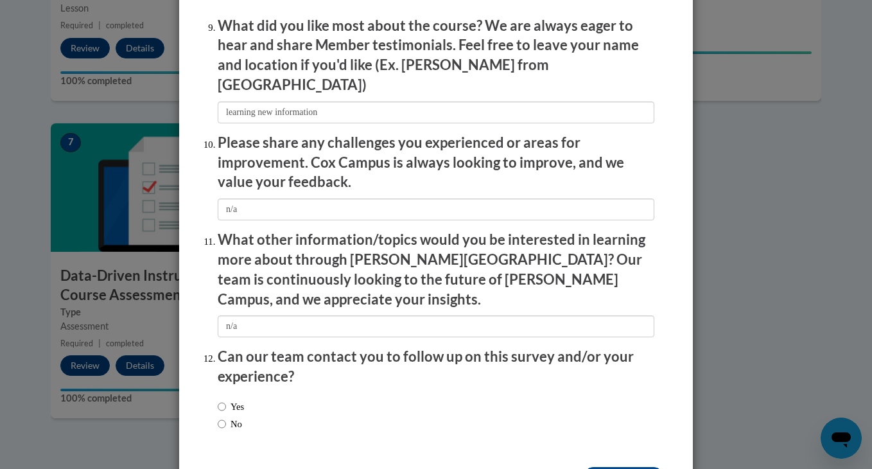
click at [233, 417] on label "No" at bounding box center [230, 424] width 24 height 14
click at [226, 417] on input "No" at bounding box center [222, 424] width 8 height 14
radio input "true"
click at [602, 467] on input "Submit feedback" at bounding box center [623, 477] width 81 height 21
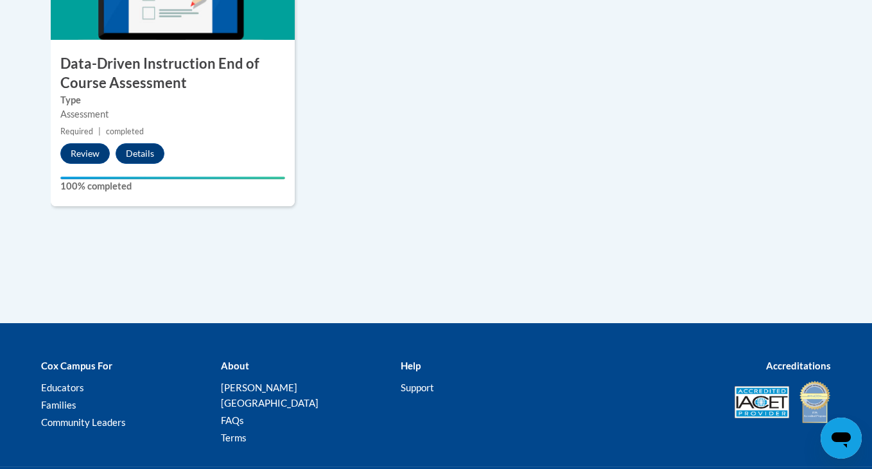
scroll to position [1189, 0]
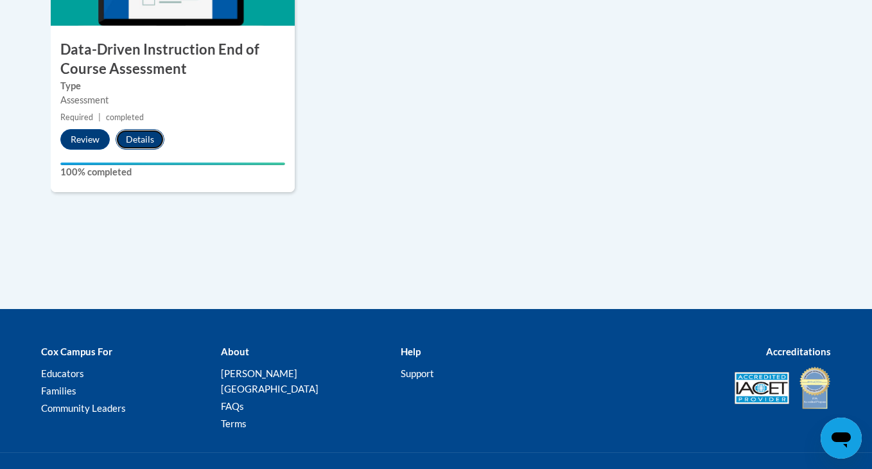
click at [154, 138] on button "Details" at bounding box center [140, 139] width 49 height 21
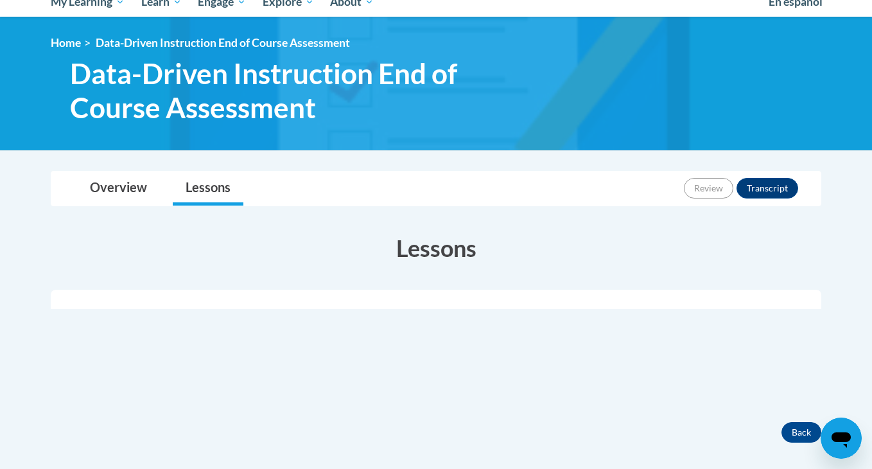
scroll to position [148, 0]
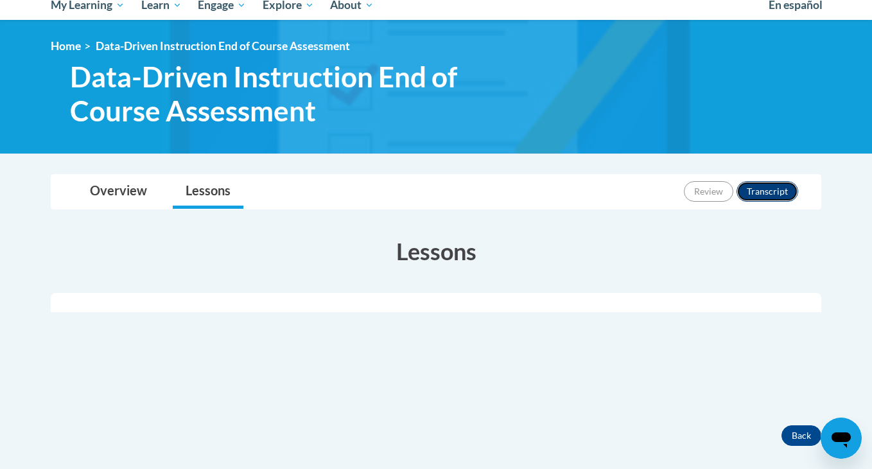
click at [763, 194] on button "Transcript" at bounding box center [767, 191] width 62 height 21
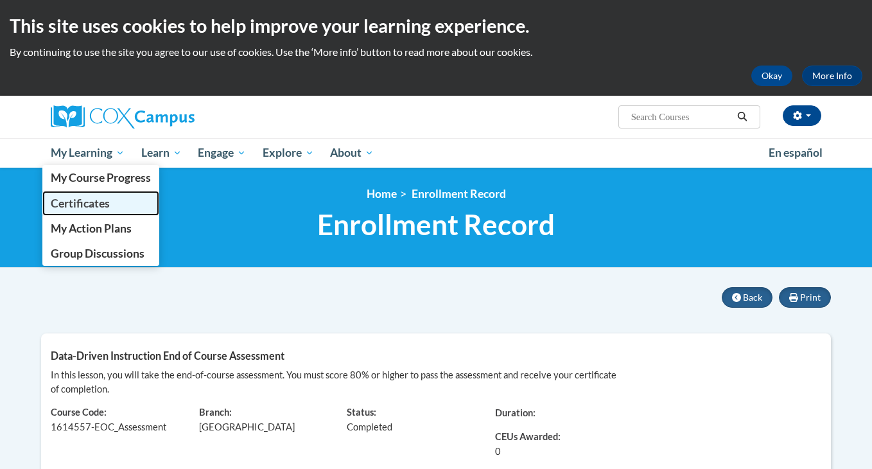
click at [88, 199] on span "Certificates" at bounding box center [80, 202] width 59 height 13
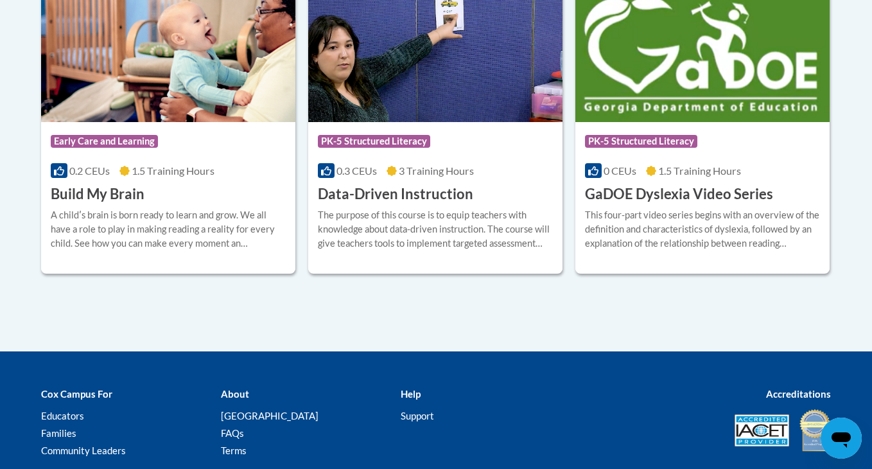
scroll to position [397, 0]
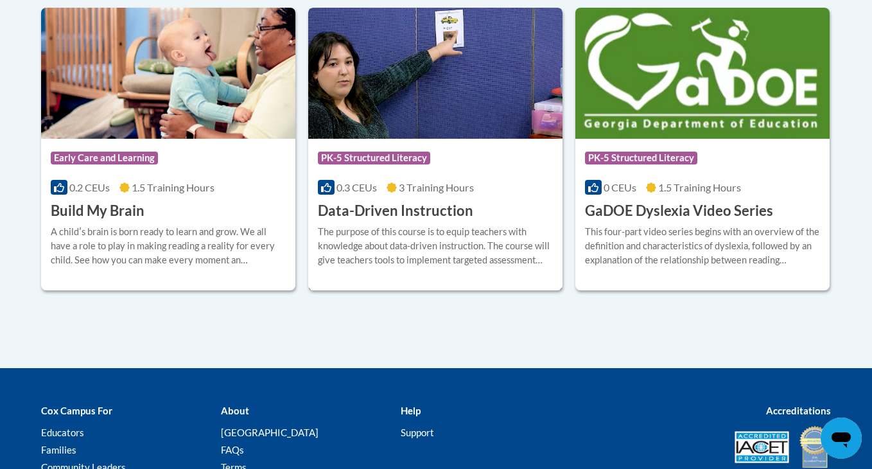
click at [388, 176] on div "Course Category: PK-5 Structured Literacy 0.3 CEUs 3 Training Hours COURSE Data…" at bounding box center [435, 180] width 254 height 82
